Goal: Task Accomplishment & Management: Manage account settings

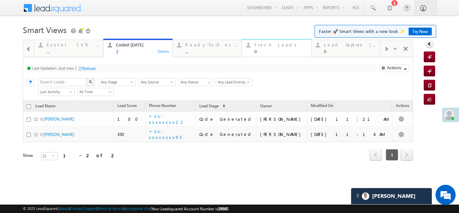
click at [267, 46] on div "Fresh Leads" at bounding box center [281, 44] width 52 height 5
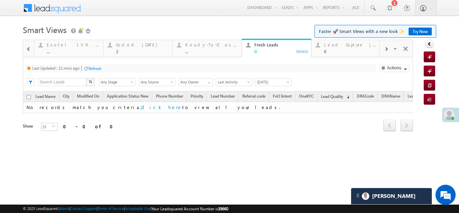
click at [99, 66] on div "Refresh" at bounding box center [94, 68] width 13 height 5
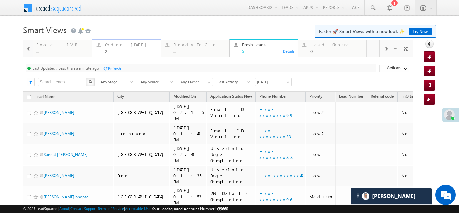
click at [112, 46] on div "Coded Today" at bounding box center [131, 44] width 52 height 5
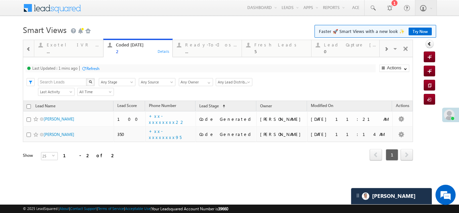
click at [99, 69] on div "Refresh" at bounding box center [92, 68] width 13 height 5
click at [118, 68] on div "Refresh" at bounding box center [114, 68] width 13 height 5
click at [267, 46] on div "Fresh Leads" at bounding box center [281, 44] width 52 height 5
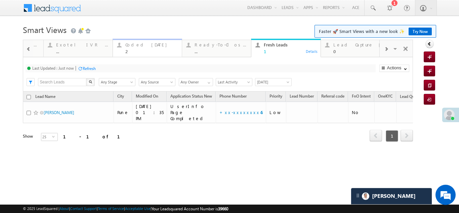
click at [141, 43] on div "Coded Today" at bounding box center [151, 44] width 52 height 5
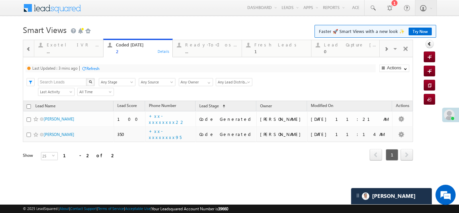
click at [99, 69] on div "Refresh" at bounding box center [92, 68] width 13 height 5
click at [343, 46] on div "Lead Capture Today" at bounding box center [350, 44] width 52 height 5
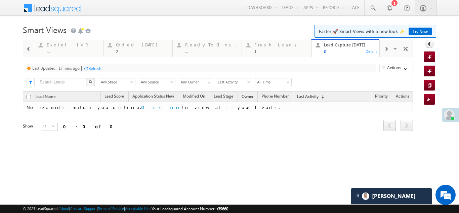
click at [343, 46] on div "Lead Capture Today" at bounding box center [350, 44] width 52 height 5
click at [97, 68] on div "Refresh" at bounding box center [94, 68] width 13 height 5
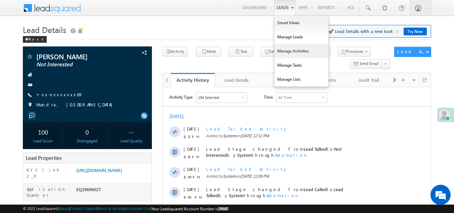
click at [288, 48] on link "Manage Activities" at bounding box center [302, 51] width 54 height 14
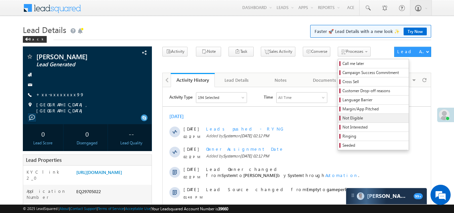
click at [343, 116] on span "Not Eligible" at bounding box center [375, 118] width 64 height 6
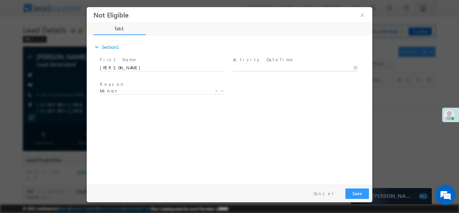
type input "09/28/25 2:59 PM"
click at [266, 65] on input "09/28/25 2:59 PM" at bounding box center [295, 67] width 124 height 7
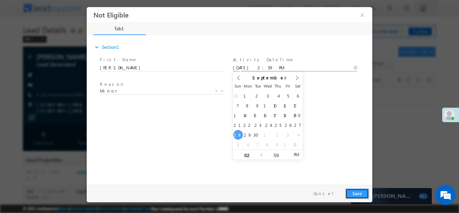
click at [358, 194] on button "Save" at bounding box center [358, 193] width 24 height 10
